Goal: Task Accomplishment & Management: Manage account settings

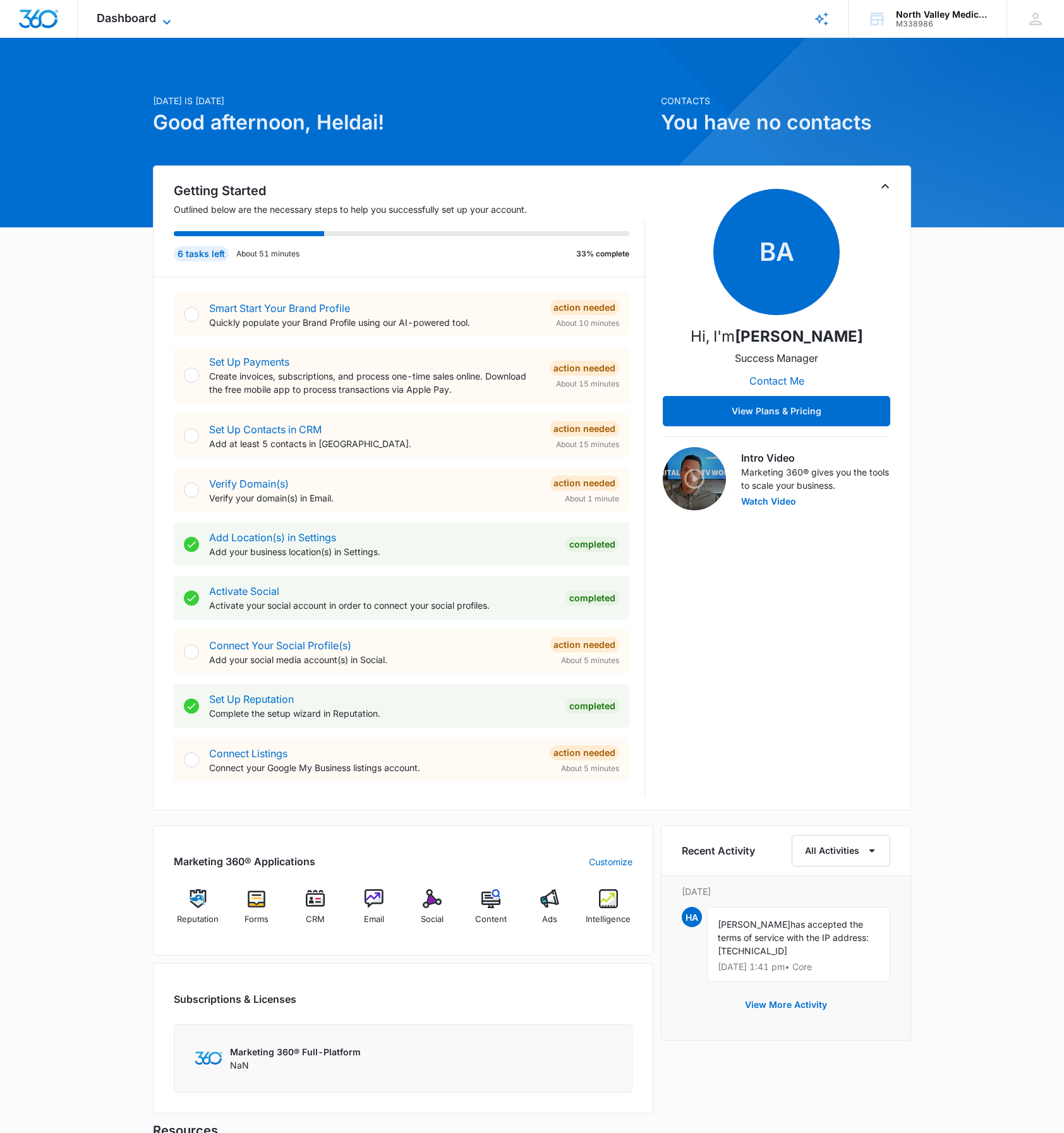
click at [172, 22] on icon at bounding box center [167, 22] width 15 height 15
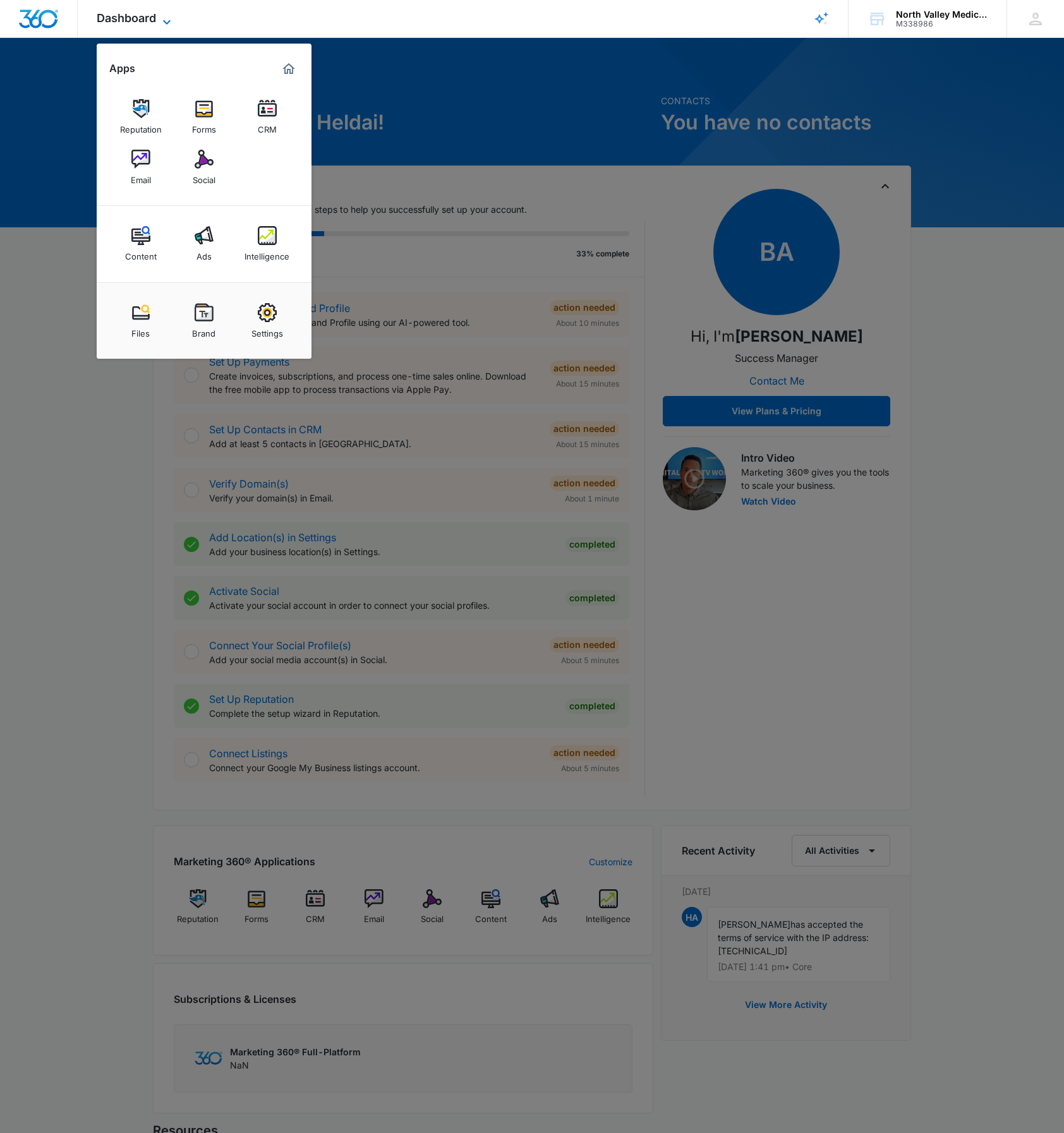
click at [172, 22] on icon at bounding box center [167, 22] width 15 height 15
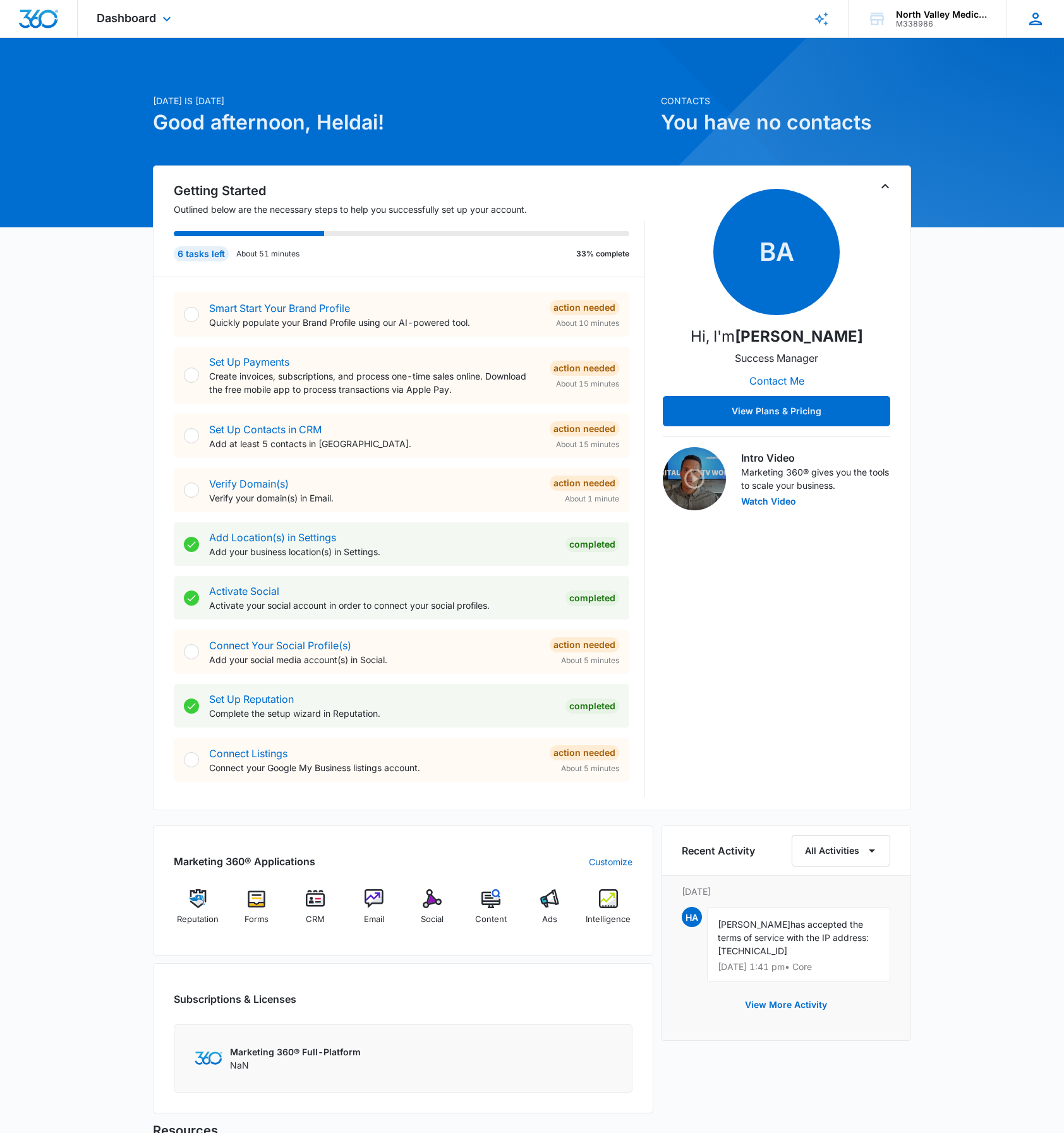
click at [1050, 27] on div "HA Heldai Aguilar ceo@nvmedgroup.org My Profile Notifications Support Logout Te…" at bounding box center [1035, 19] width 58 height 37
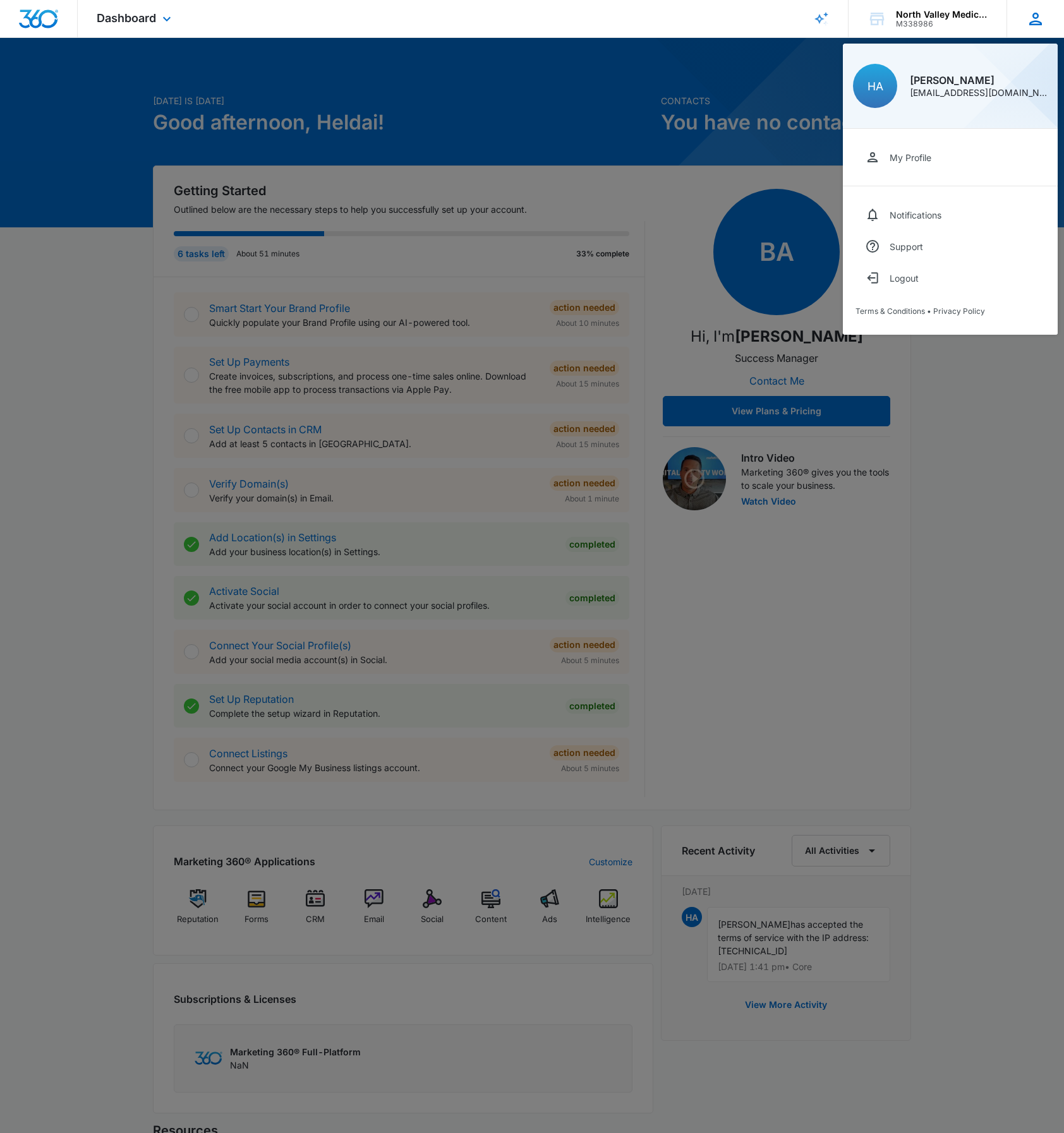
click at [971, 297] on div "My Profile Notifications Support Logout Terms & Conditions • Privacy Policy" at bounding box center [950, 232] width 215 height 206
click at [971, 288] on button "Logout" at bounding box center [950, 278] width 190 height 32
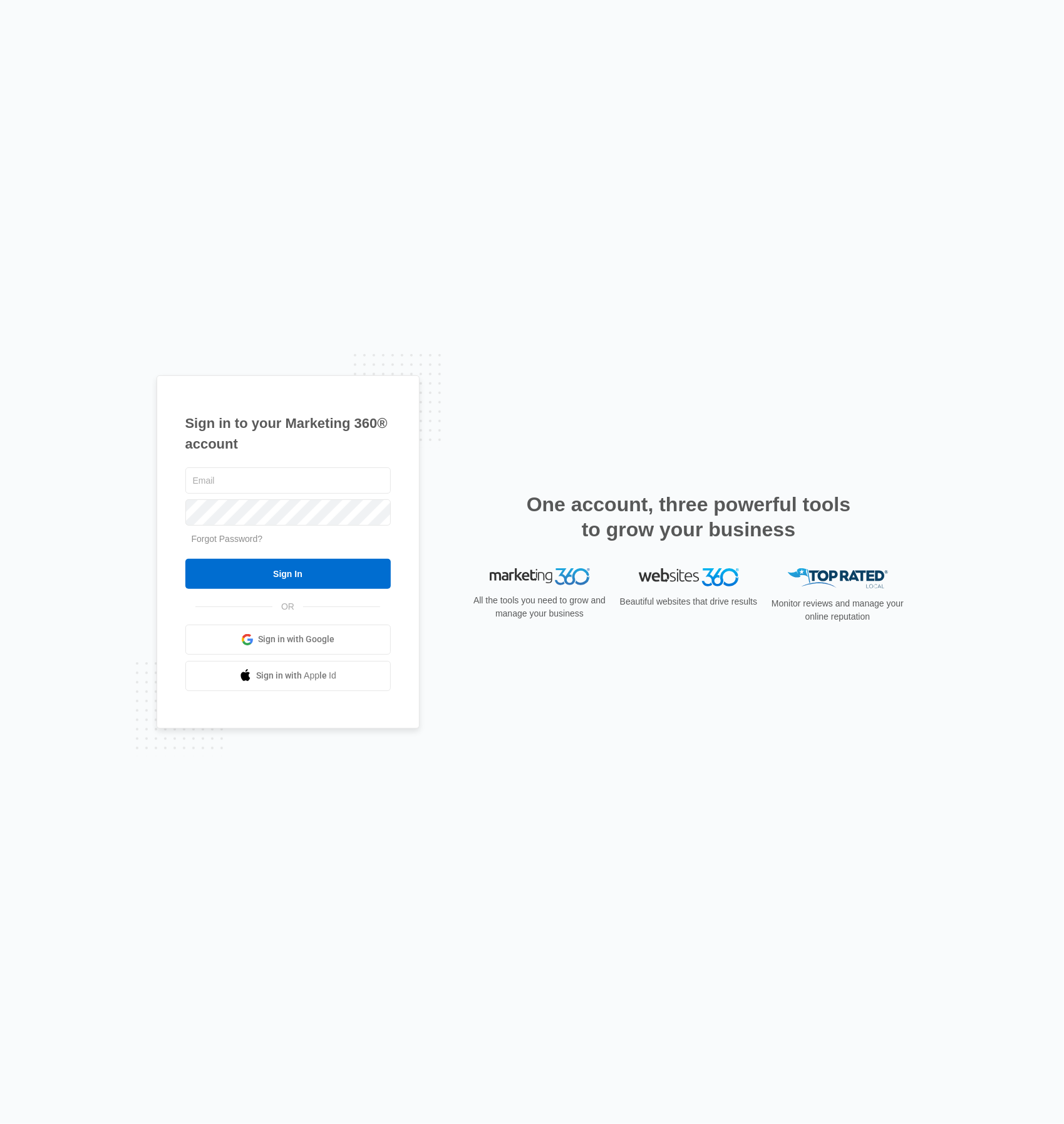
type input "ceo@nvmedgroup.org"
click at [313, 642] on span "Sign in with Google" at bounding box center [296, 639] width 76 height 13
type input "[EMAIL_ADDRESS][DOMAIN_NAME]"
click at [351, 578] on input "Sign In" at bounding box center [288, 574] width 206 height 30
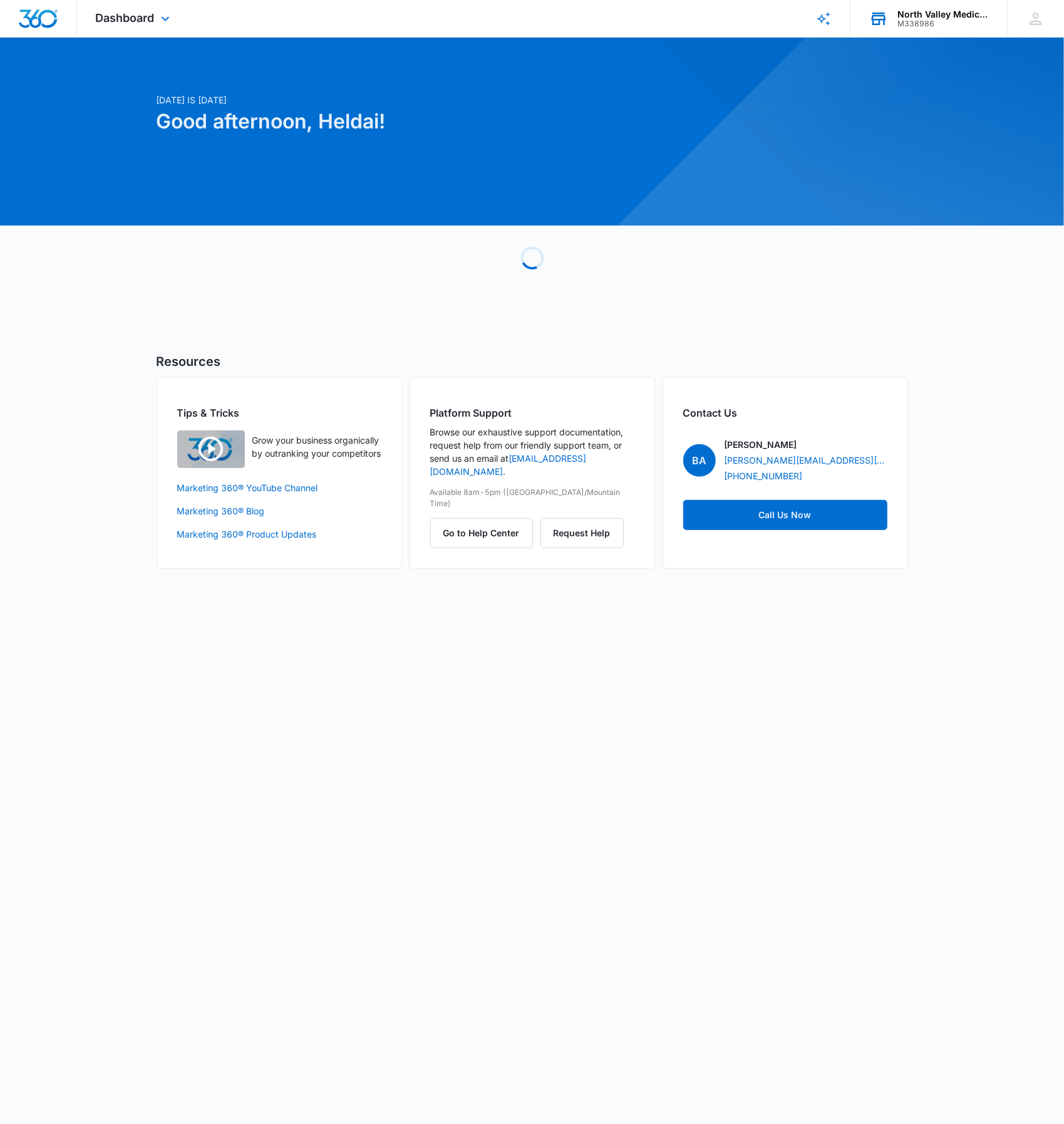
click at [950, 10] on div "North Valley Medical Group" at bounding box center [943, 14] width 91 height 10
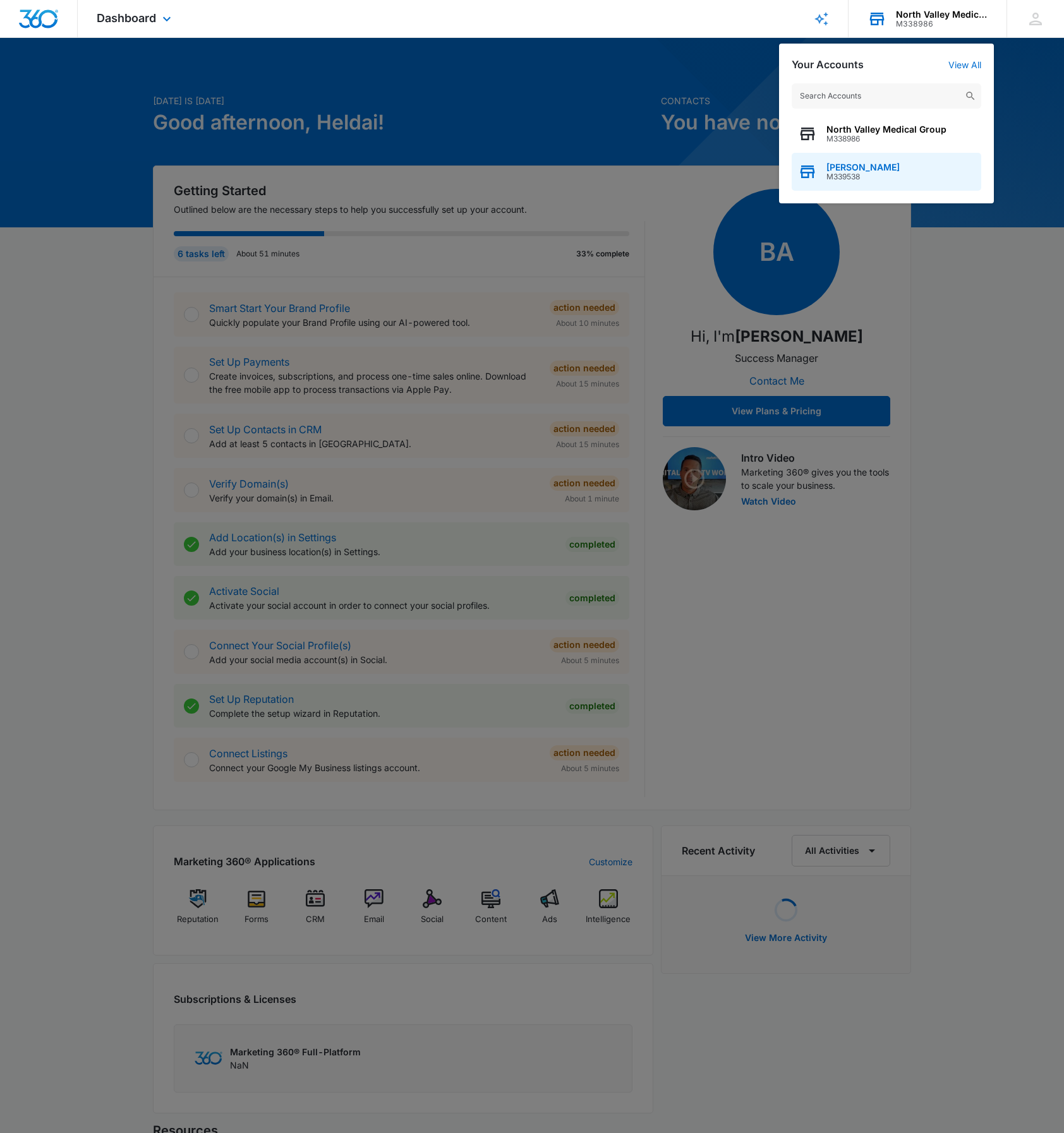
click at [881, 177] on span "M339538" at bounding box center [863, 176] width 73 height 9
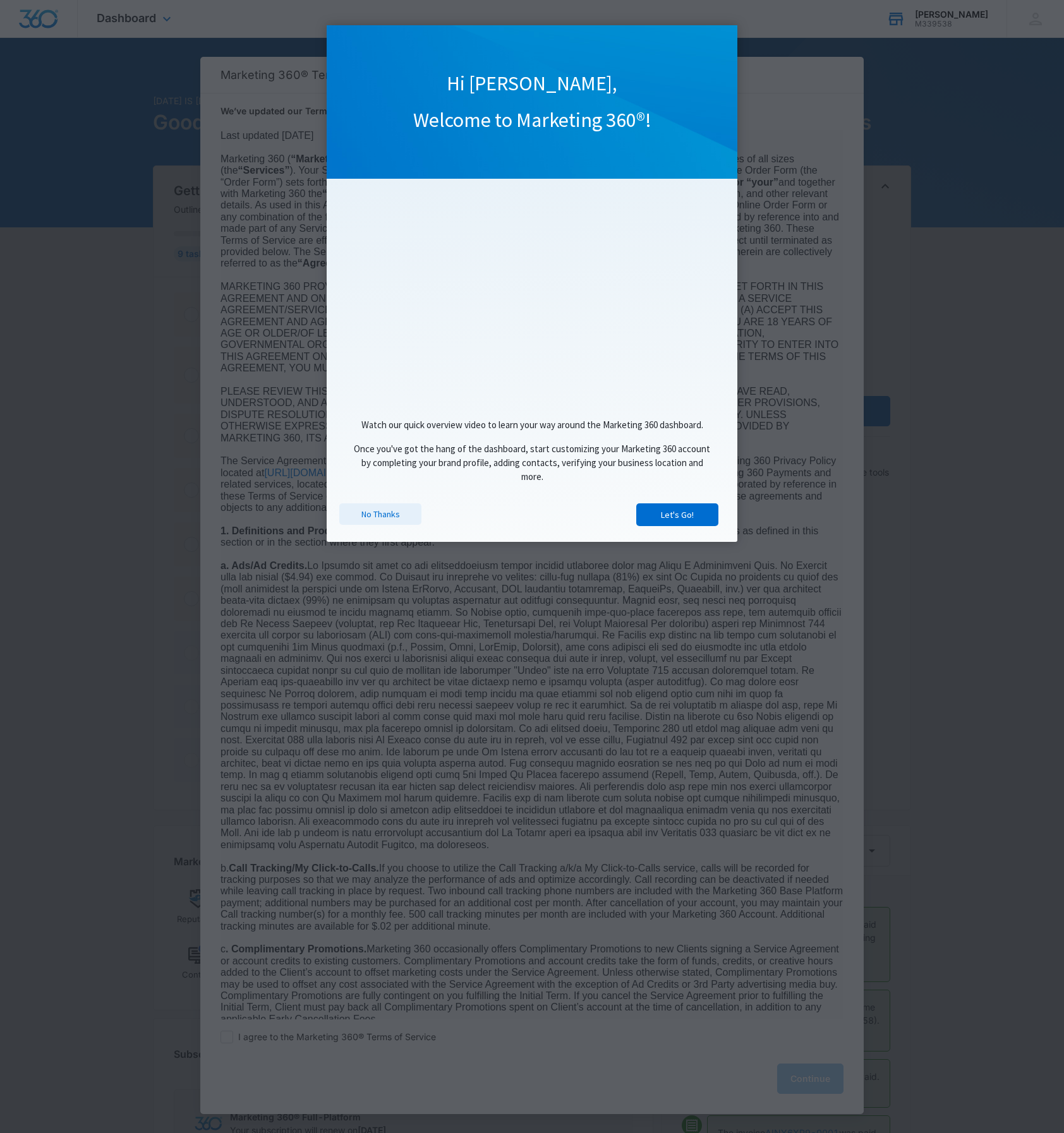
click at [376, 516] on link "No Thanks" at bounding box center [381, 514] width 82 height 21
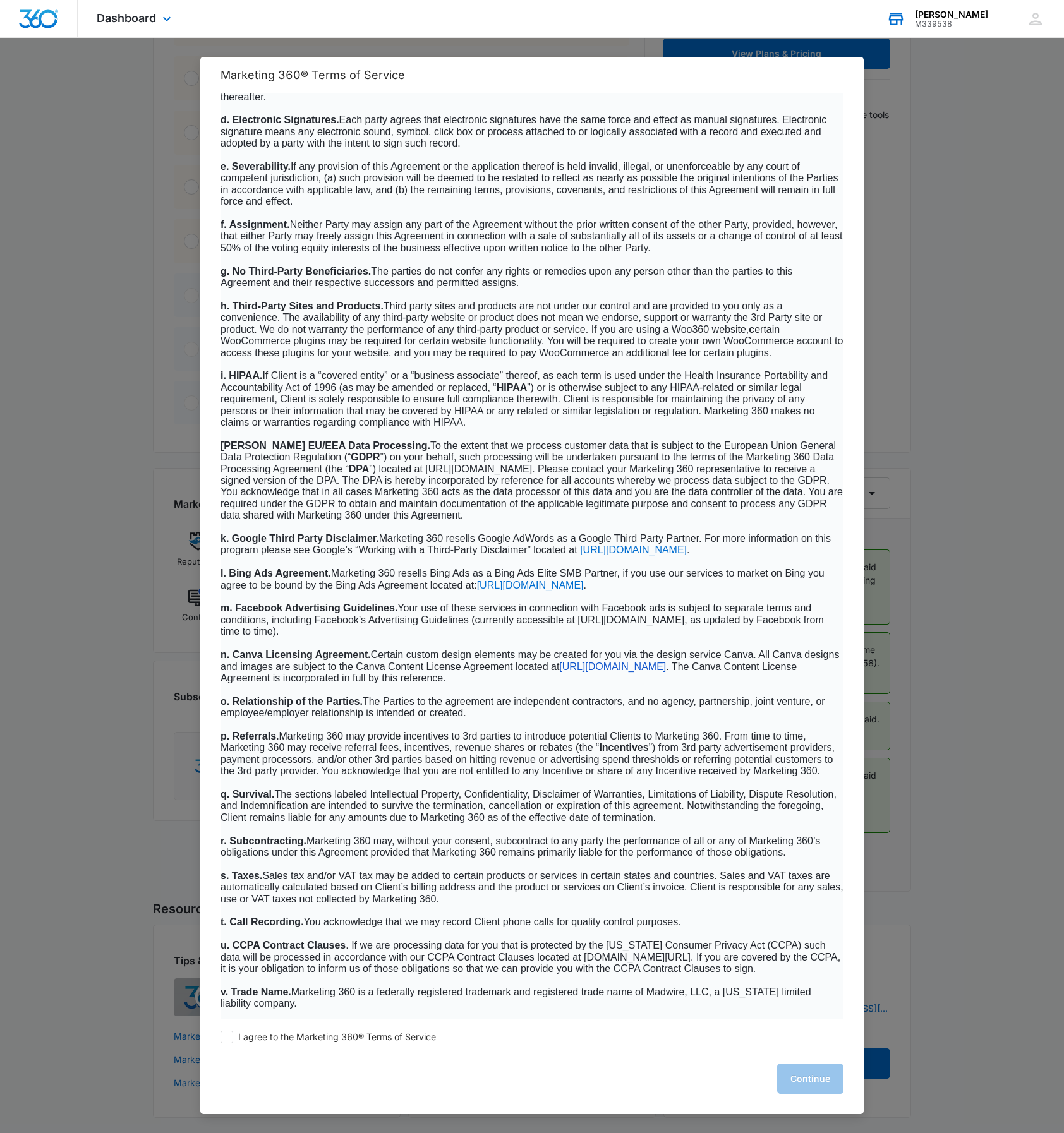
scroll to position [7082, 0]
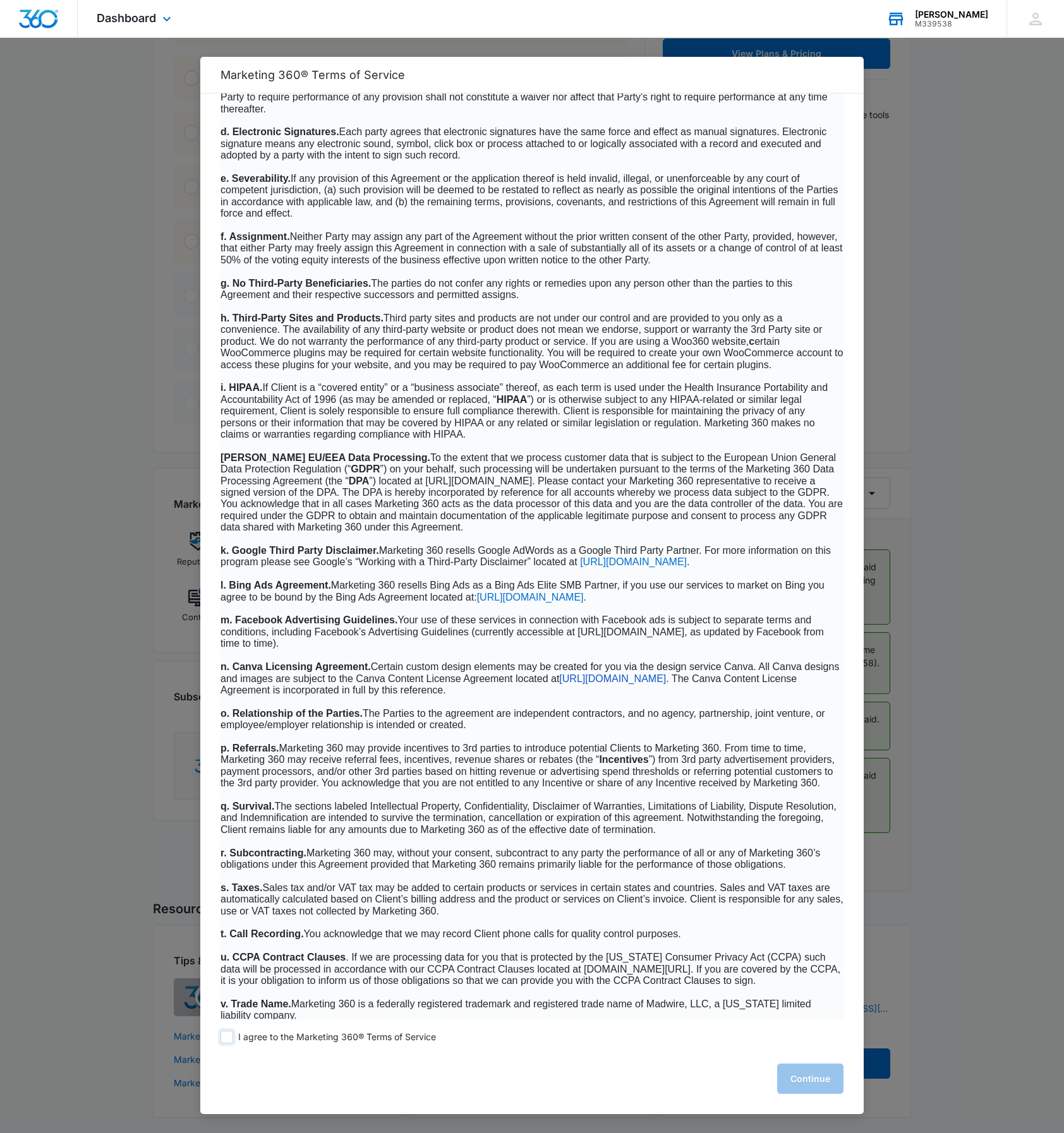
click at [224, 1037] on span at bounding box center [227, 1037] width 12 height 12
click at [224, 1037] on input "I agree to the Marketing 360® Terms of Service" at bounding box center [227, 1037] width 12 height 12
checkbox input "true"
click at [804, 1084] on button "Continue" at bounding box center [810, 1079] width 67 height 30
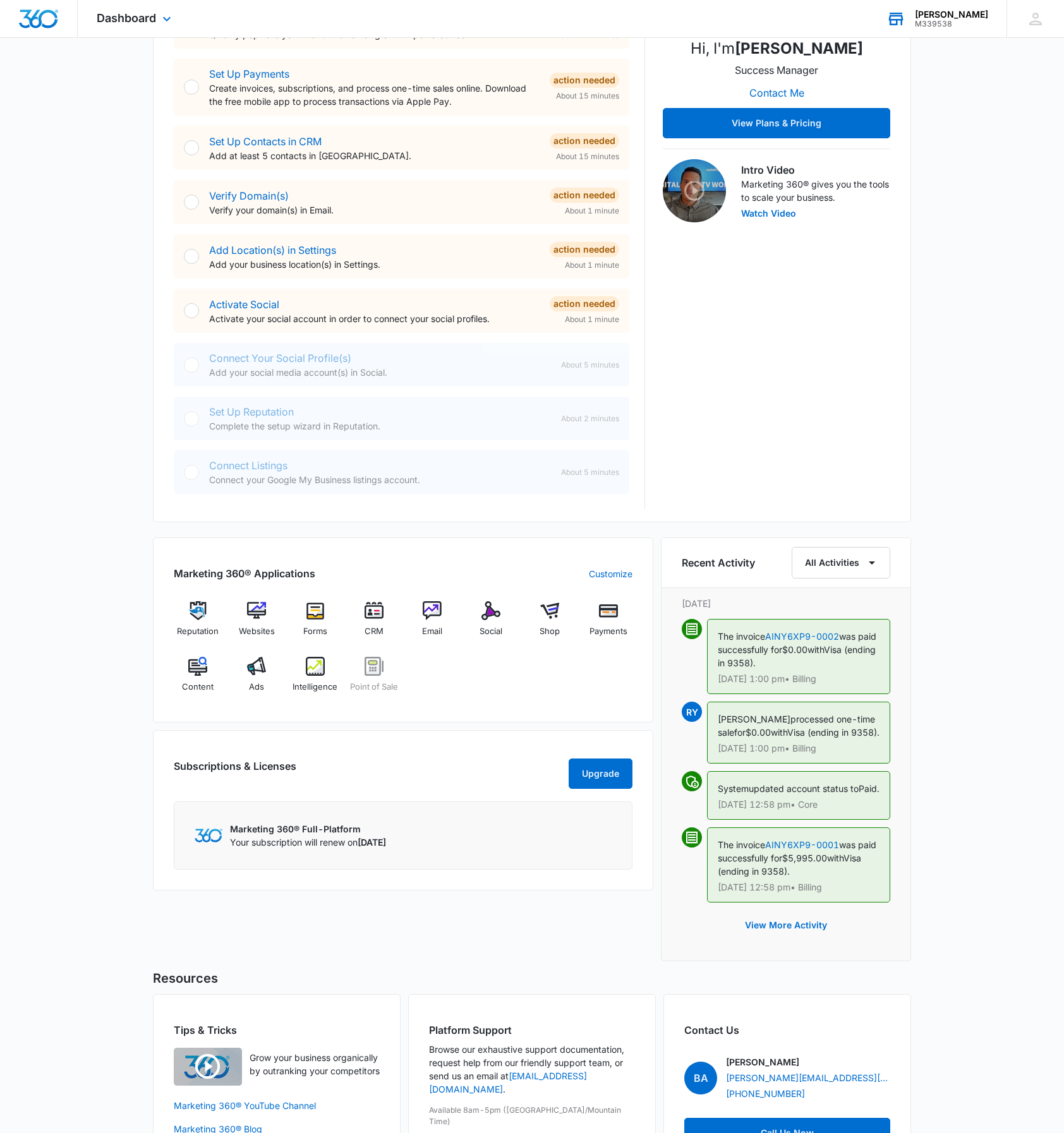
scroll to position [380, 0]
